Goal: Task Accomplishment & Management: Use online tool/utility

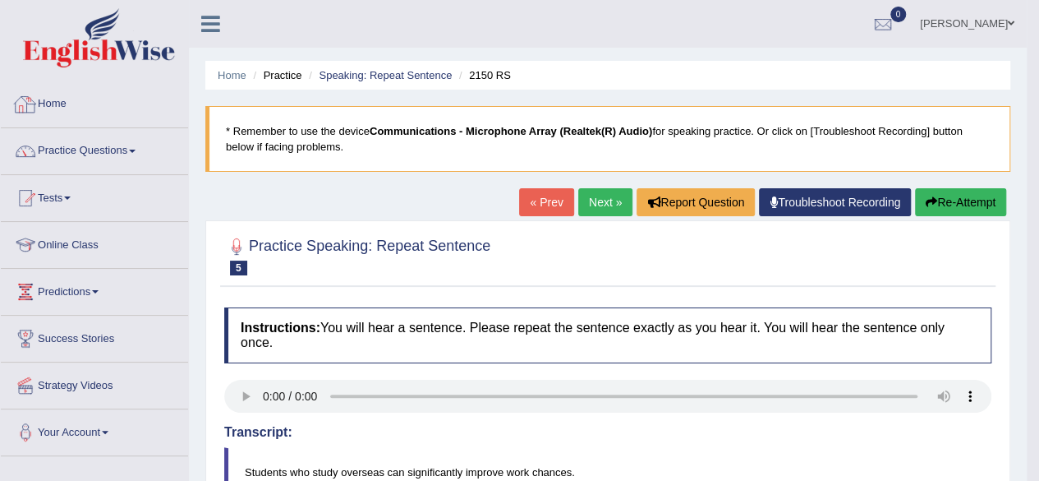
click at [68, 109] on link "Home" at bounding box center [94, 101] width 187 height 41
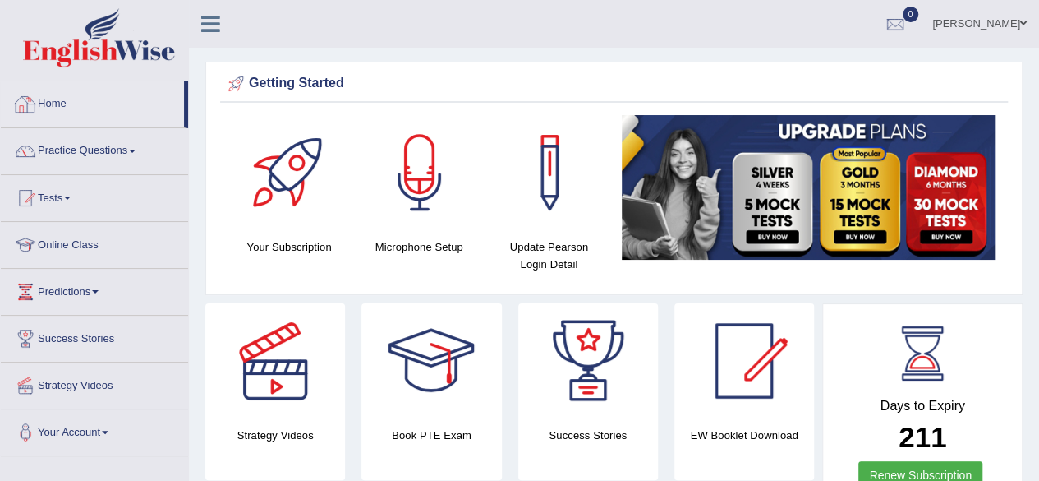
click at [64, 99] on link "Home" at bounding box center [92, 101] width 183 height 41
click at [99, 196] on link "Tests" at bounding box center [94, 195] width 187 height 41
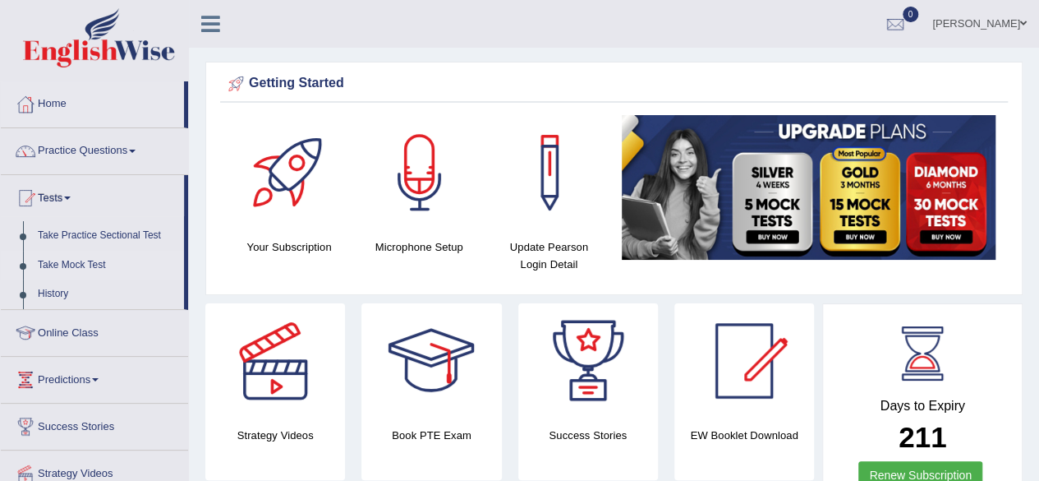
click at [99, 266] on link "Take Mock Test" at bounding box center [107, 266] width 154 height 30
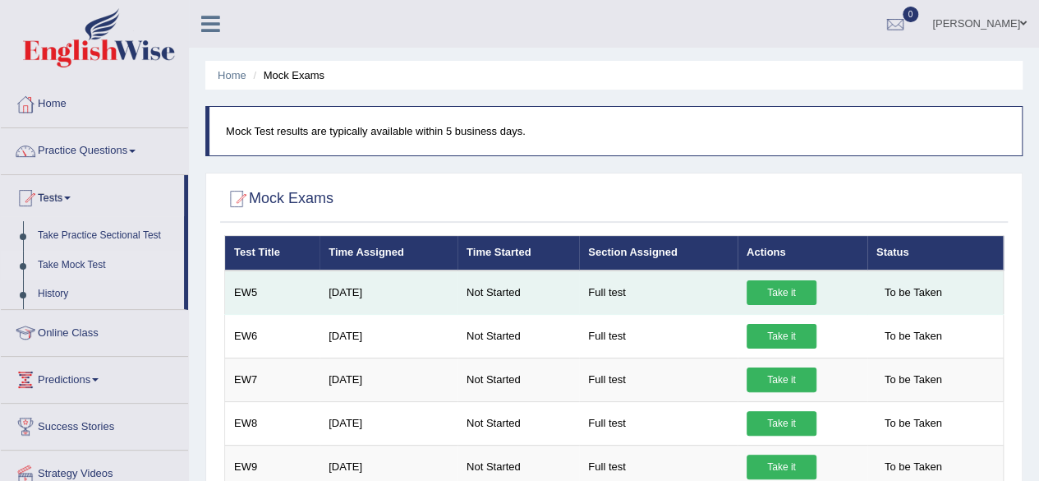
click at [766, 292] on link "Take it" at bounding box center [782, 292] width 70 height 25
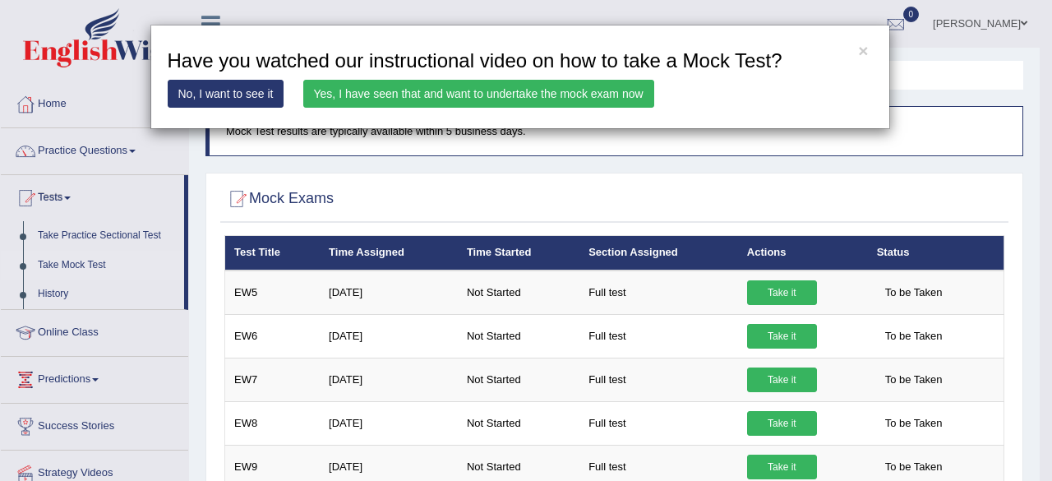
click at [404, 92] on link "Yes, I have seen that and want to undertake the mock exam now" at bounding box center [478, 94] width 351 height 28
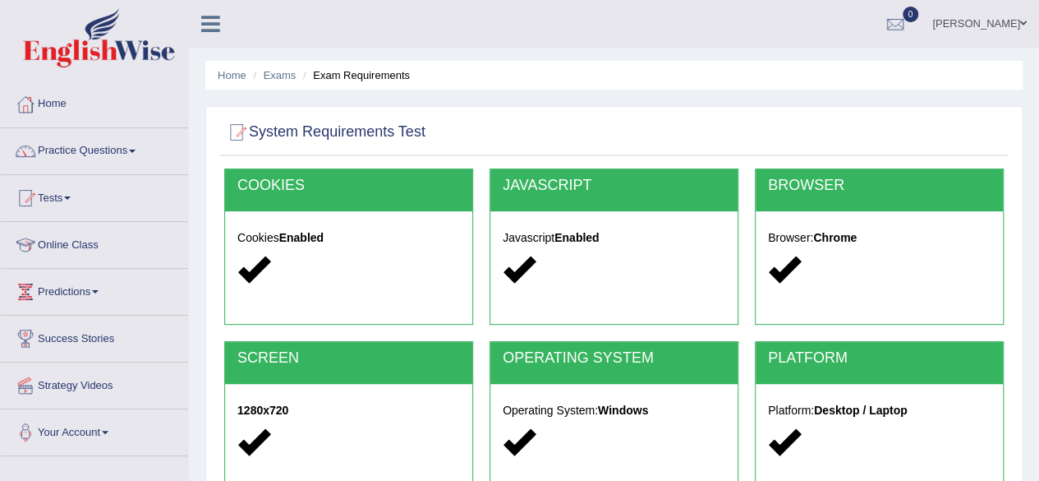
click at [508, 87] on ul "Home Exams Exam Requirements" at bounding box center [613, 75] width 817 height 29
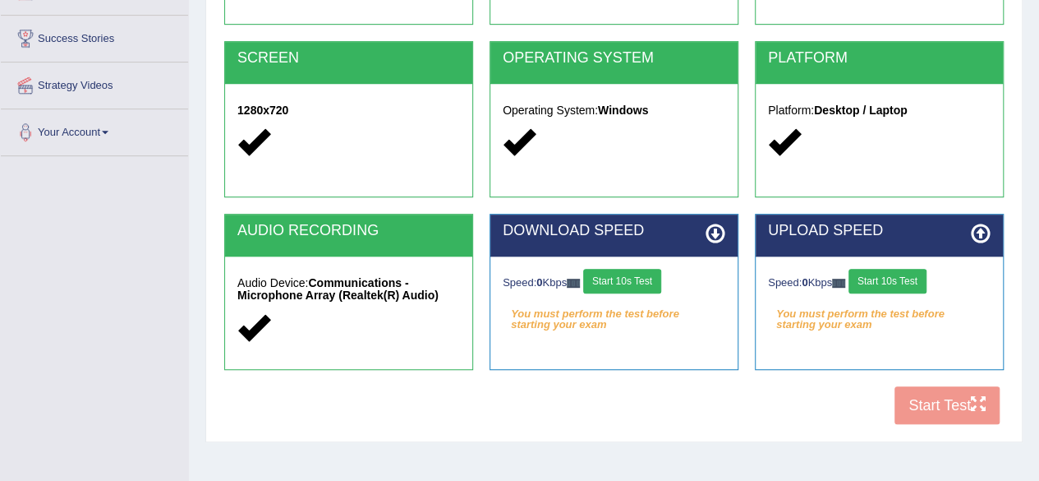
scroll to position [361, 0]
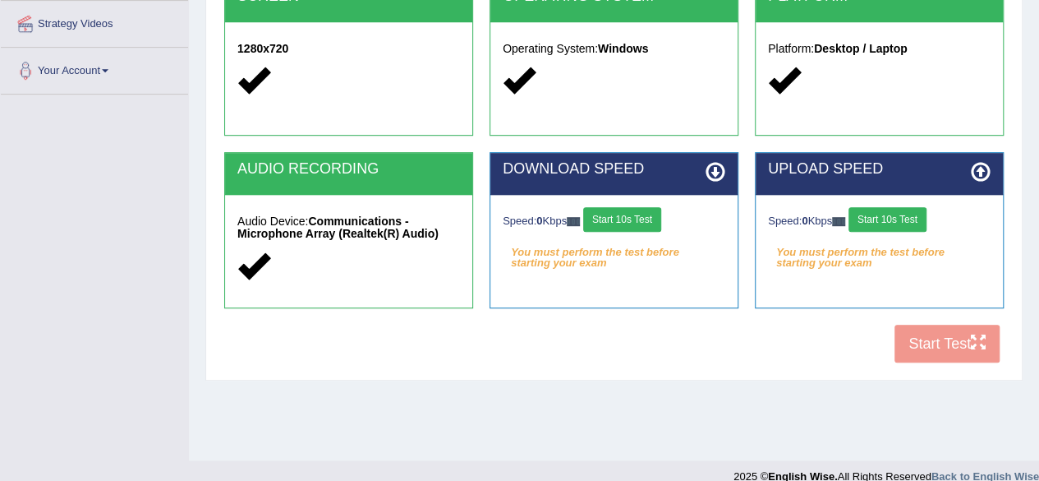
click at [653, 212] on button "Start 10s Test" at bounding box center [622, 219] width 78 height 25
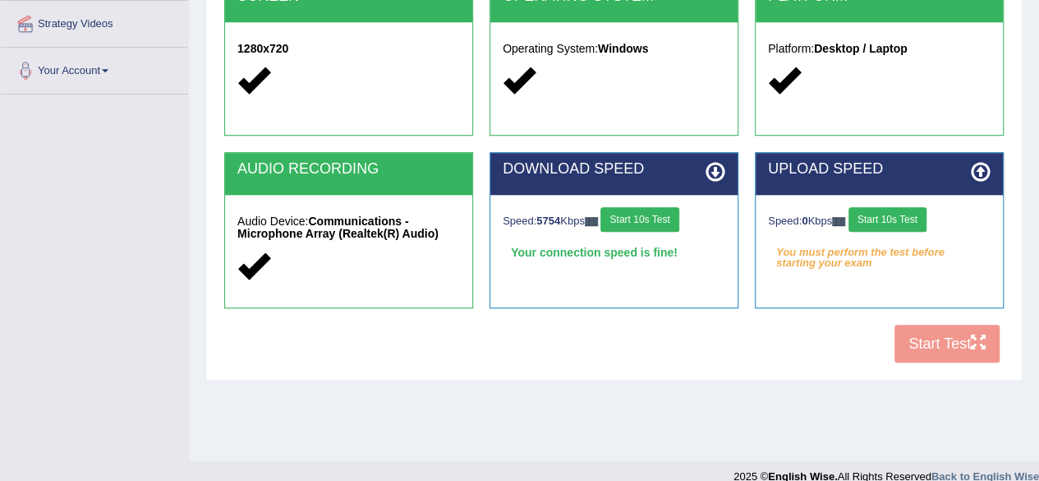
click at [896, 217] on button "Start 10s Test" at bounding box center [888, 219] width 78 height 25
